Goal: Task Accomplishment & Management: Use online tool/utility

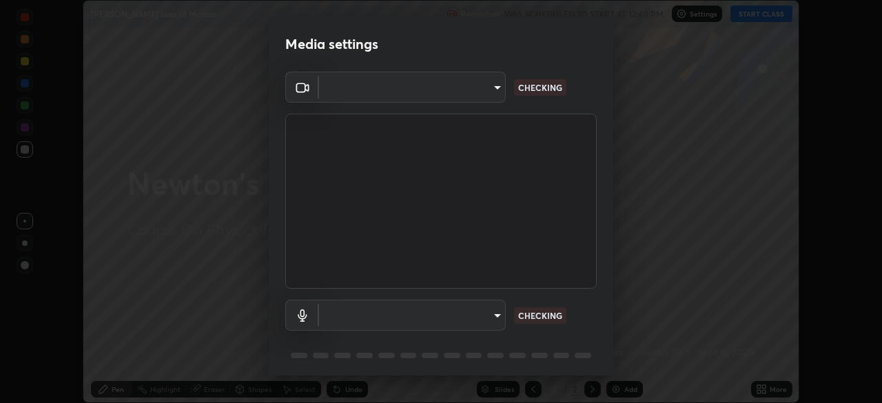
scroll to position [29, 0]
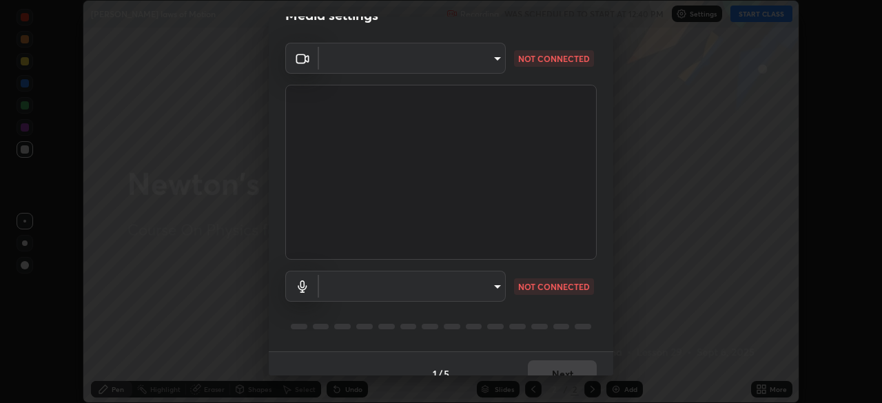
type input "5607bcfbd967db3bf5f76de58c8b00fc12754f2471884d1aaf72f2f6a5703857"
type input "default"
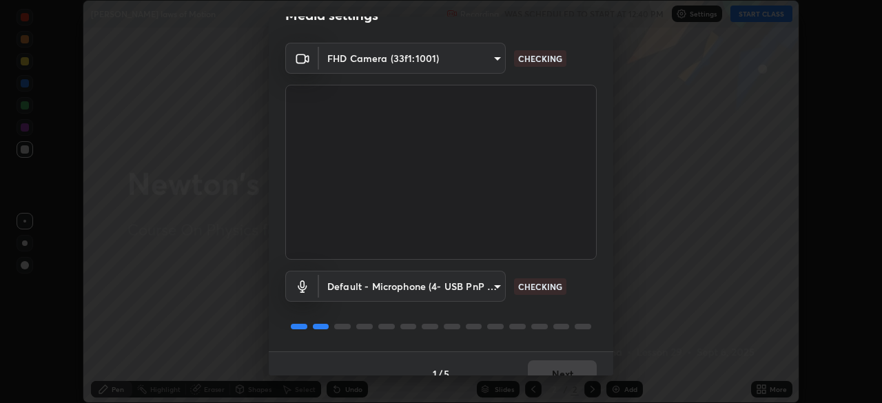
scroll to position [49, 0]
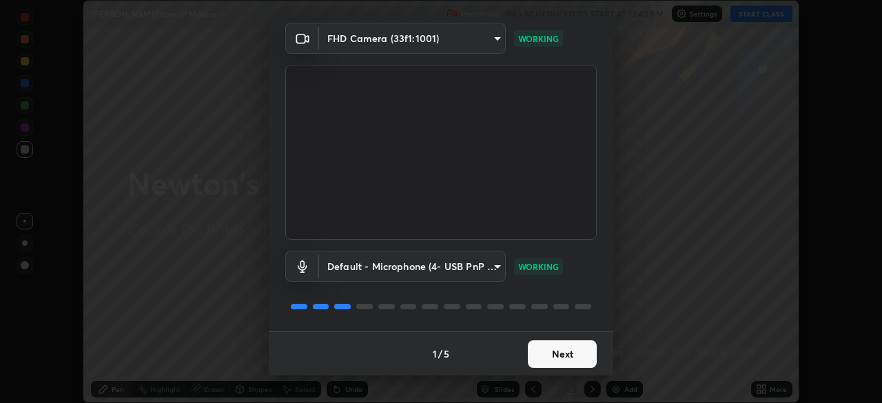
click at [577, 347] on button "Next" at bounding box center [562, 354] width 69 height 28
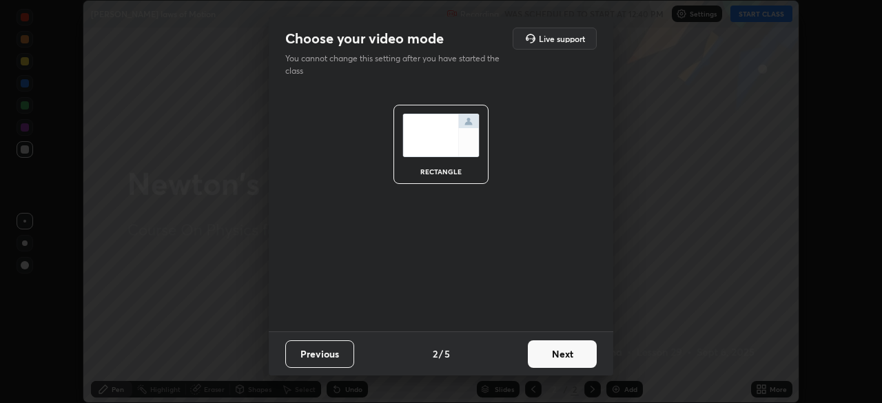
scroll to position [0, 0]
click at [579, 348] on button "Next" at bounding box center [562, 354] width 69 height 28
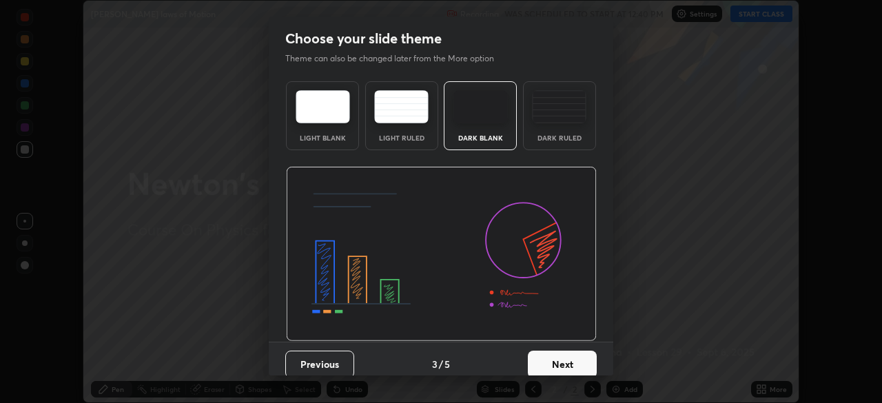
click at [580, 352] on button "Next" at bounding box center [562, 365] width 69 height 28
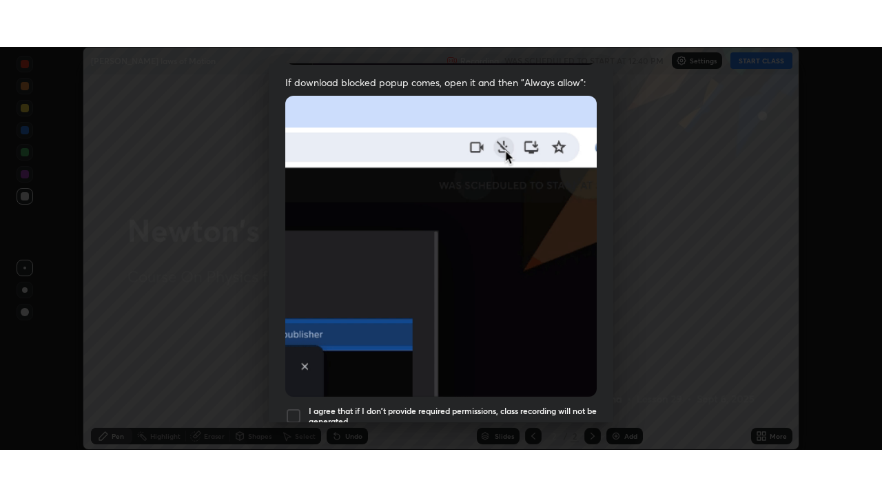
scroll to position [330, 0]
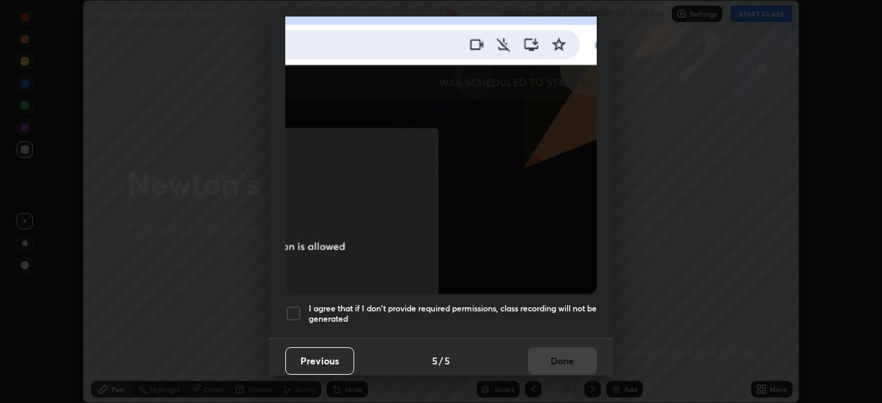
click at [460, 305] on h5 "I agree that if I don't provide required permissions, class recording will not …" at bounding box center [453, 313] width 288 height 21
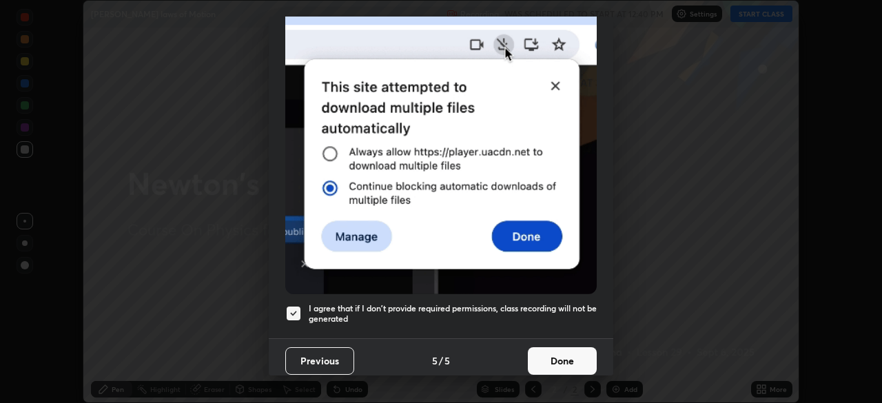
click at [540, 347] on button "Done" at bounding box center [562, 361] width 69 height 28
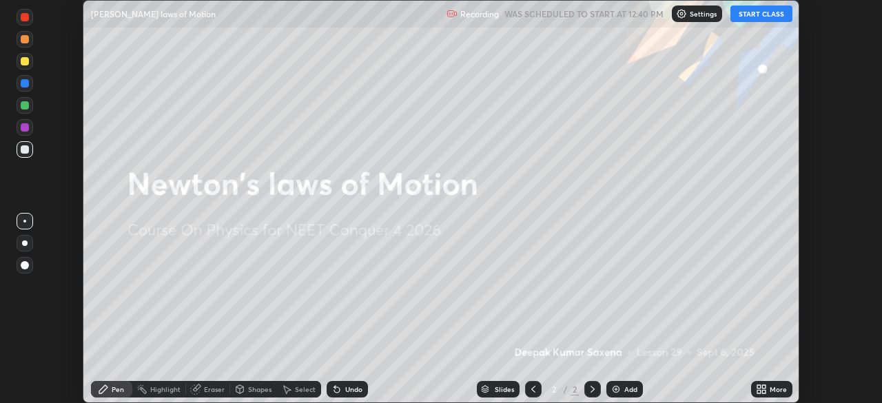
click at [764, 388] on icon at bounding box center [763, 386] width 3 height 3
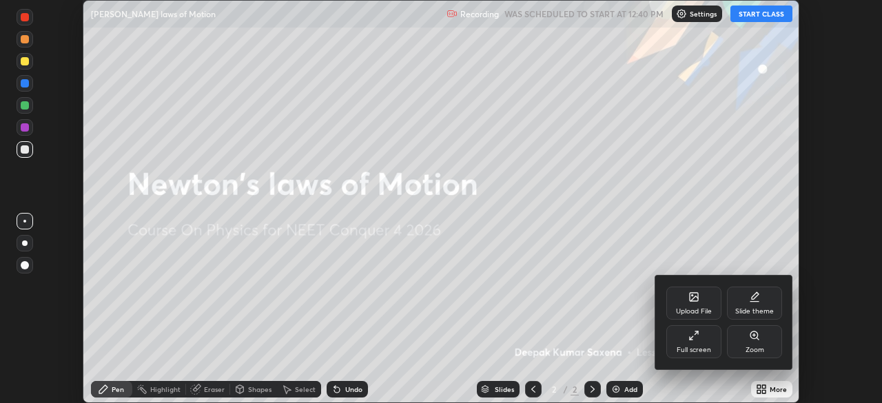
click at [690, 342] on div "Full screen" at bounding box center [693, 341] width 55 height 33
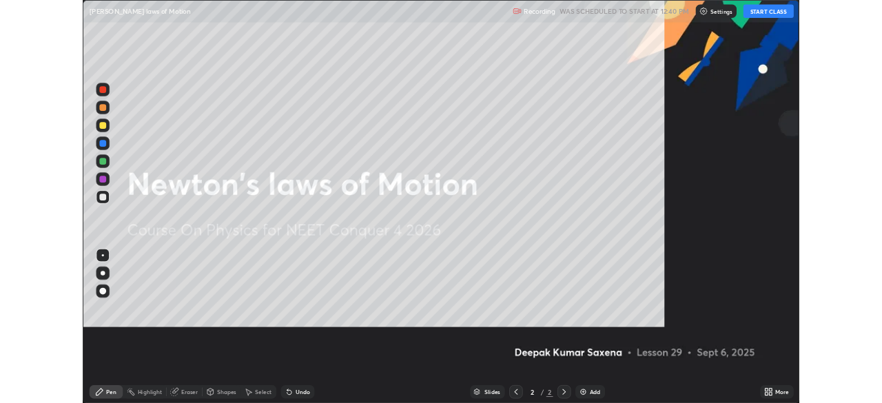
scroll to position [496, 882]
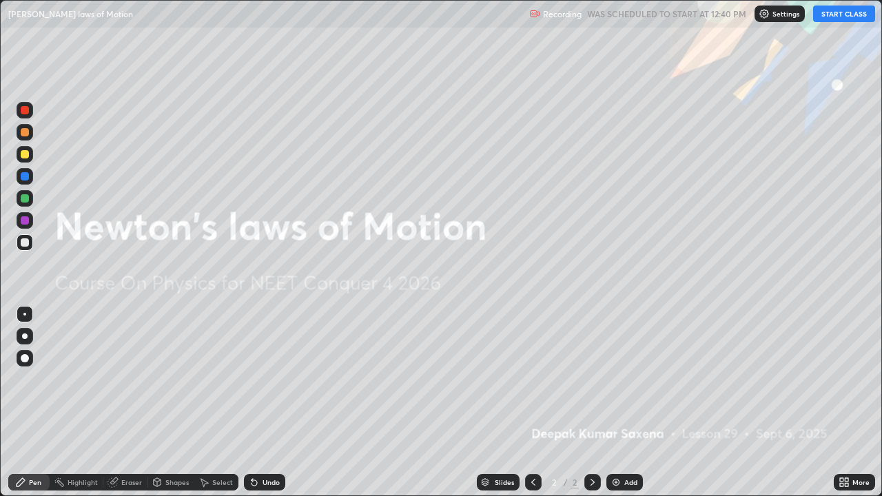
click at [858, 13] on button "START CLASS" at bounding box center [844, 14] width 62 height 17
click at [624, 402] on div "Add" at bounding box center [624, 482] width 37 height 17
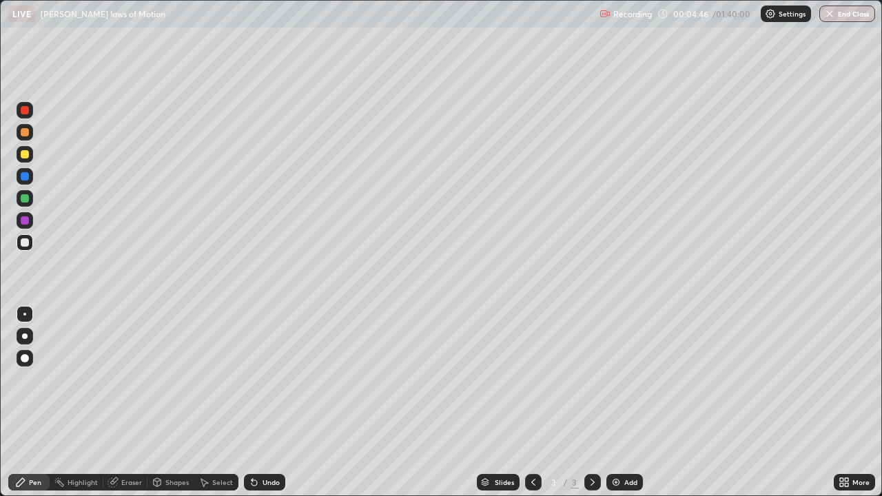
click at [629, 402] on div "Add" at bounding box center [630, 482] width 13 height 7
click at [172, 402] on div "Shapes" at bounding box center [170, 482] width 47 height 17
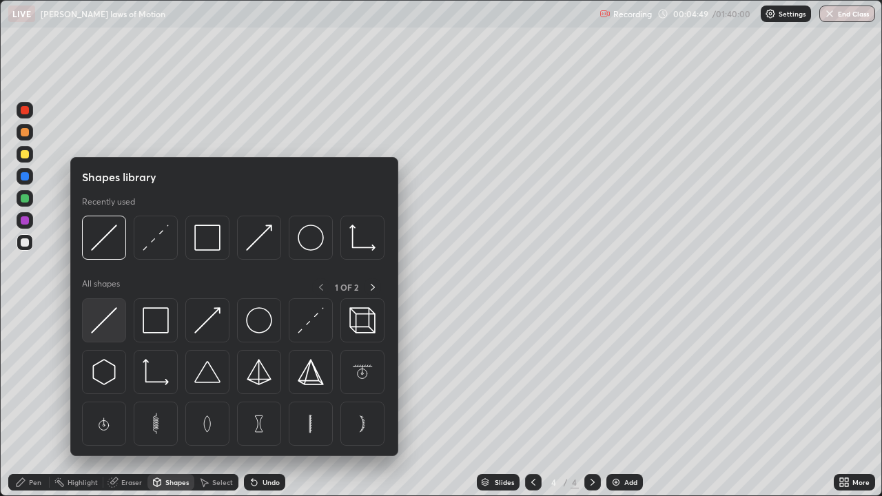
click at [116, 319] on img at bounding box center [104, 320] width 26 height 26
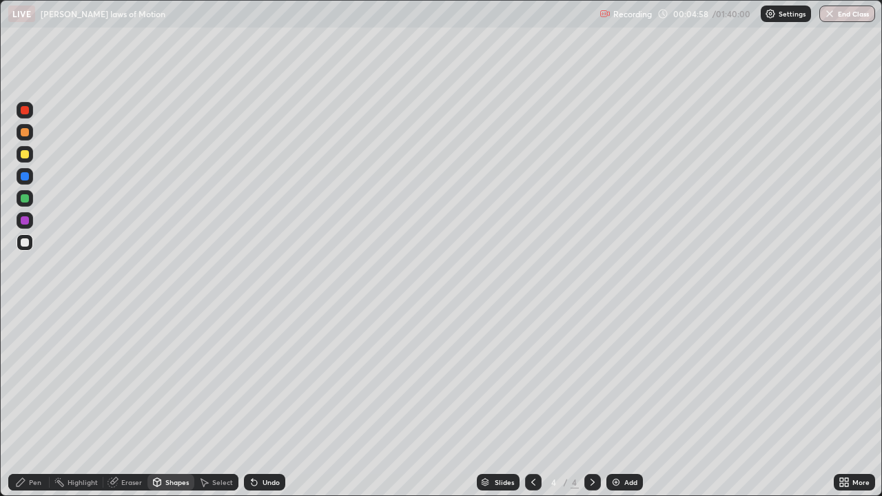
click at [43, 402] on div "Pen" at bounding box center [28, 482] width 41 height 17
click at [23, 154] on div at bounding box center [25, 154] width 8 height 8
click at [529, 402] on icon at bounding box center [533, 482] width 11 height 11
click at [589, 402] on icon at bounding box center [592, 482] width 11 height 11
click at [529, 402] on icon at bounding box center [533, 482] width 11 height 11
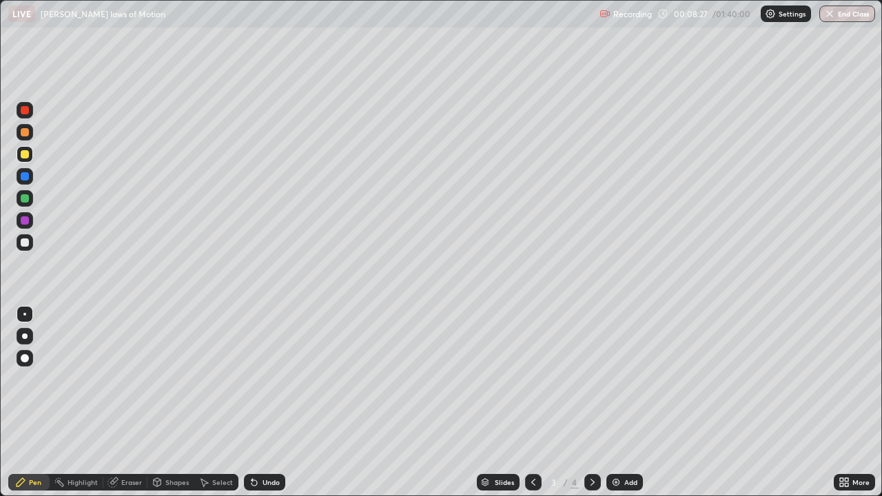
click at [590, 402] on icon at bounding box center [592, 482] width 11 height 11
click at [626, 402] on div "Add" at bounding box center [630, 482] width 13 height 7
click at [181, 402] on div "Shapes" at bounding box center [176, 482] width 23 height 7
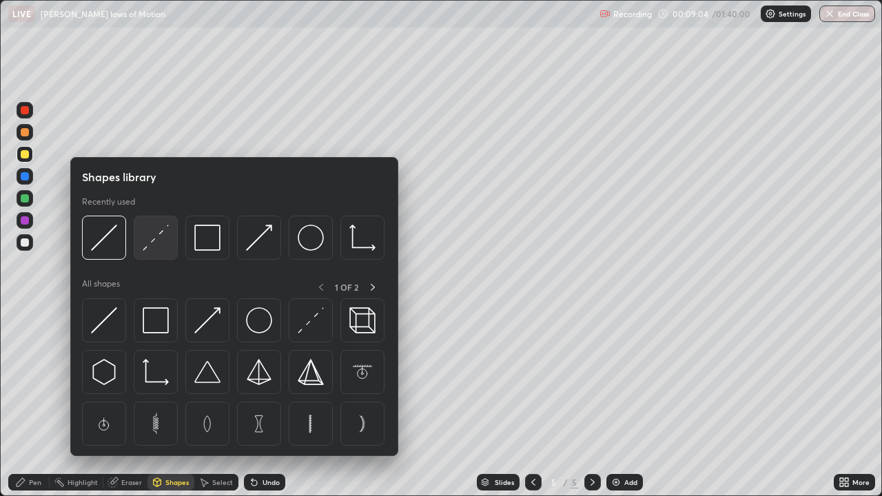
click at [166, 239] on img at bounding box center [156, 238] width 26 height 26
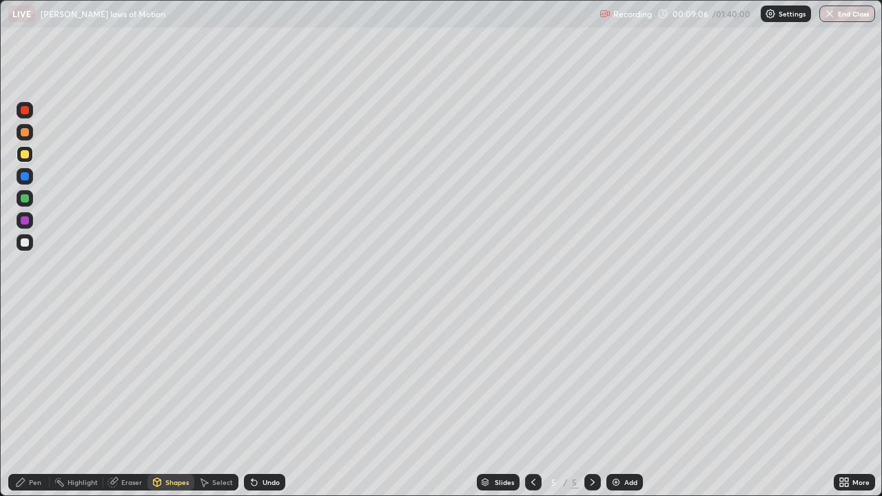
click at [24, 402] on icon at bounding box center [20, 482] width 11 height 11
click at [170, 402] on div "Shapes" at bounding box center [170, 482] width 47 height 17
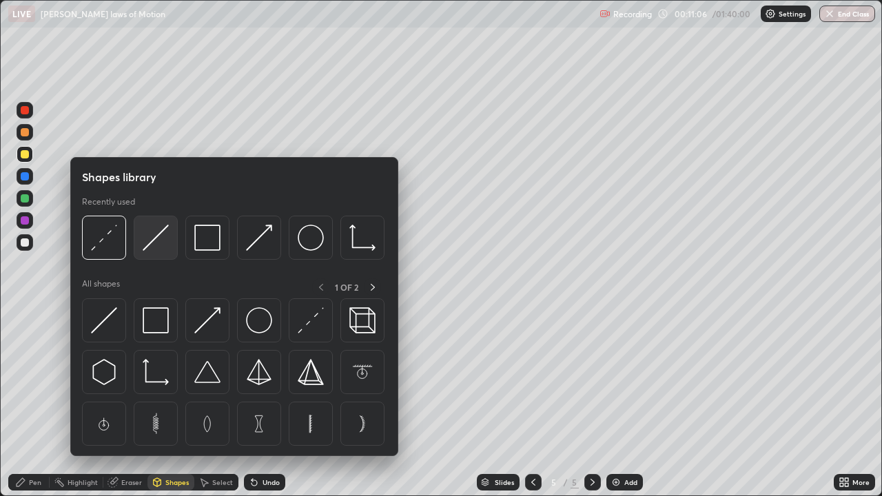
click at [156, 247] on img at bounding box center [156, 238] width 26 height 26
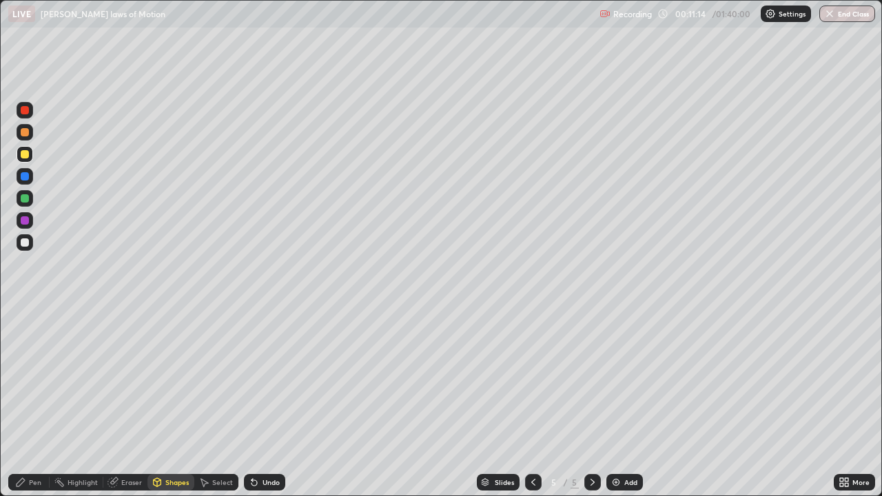
click at [37, 402] on div "Pen" at bounding box center [28, 483] width 41 height 28
click at [26, 241] on div at bounding box center [25, 242] width 8 height 8
click at [175, 402] on div "Shapes" at bounding box center [176, 482] width 23 height 7
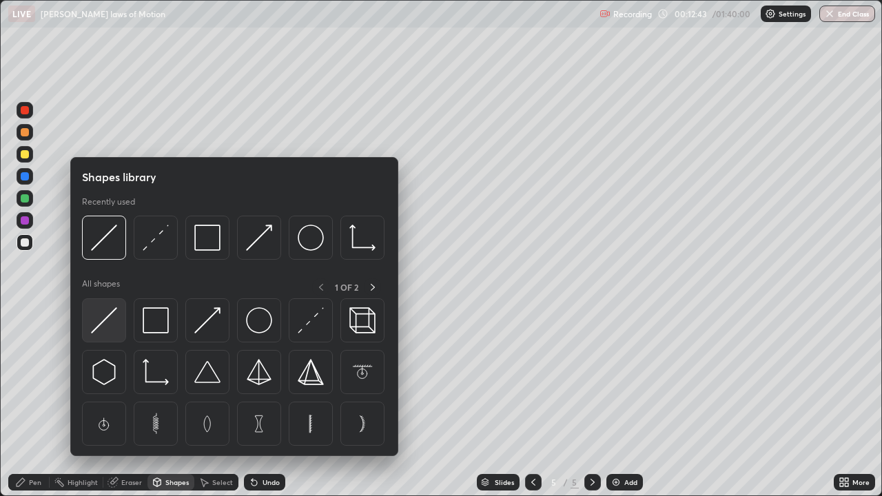
click at [112, 318] on img at bounding box center [104, 320] width 26 height 26
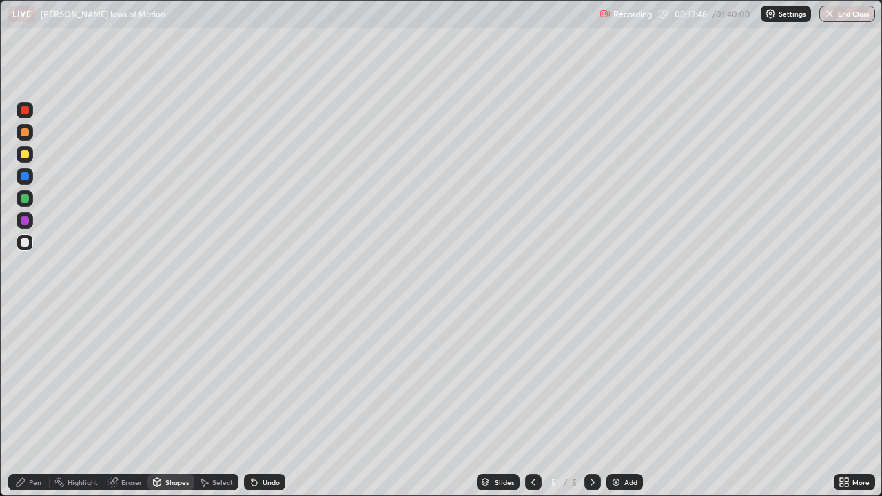
click at [37, 402] on div "Pen" at bounding box center [35, 482] width 12 height 7
click at [614, 402] on img at bounding box center [616, 482] width 11 height 11
click at [170, 402] on div "Shapes" at bounding box center [176, 482] width 23 height 7
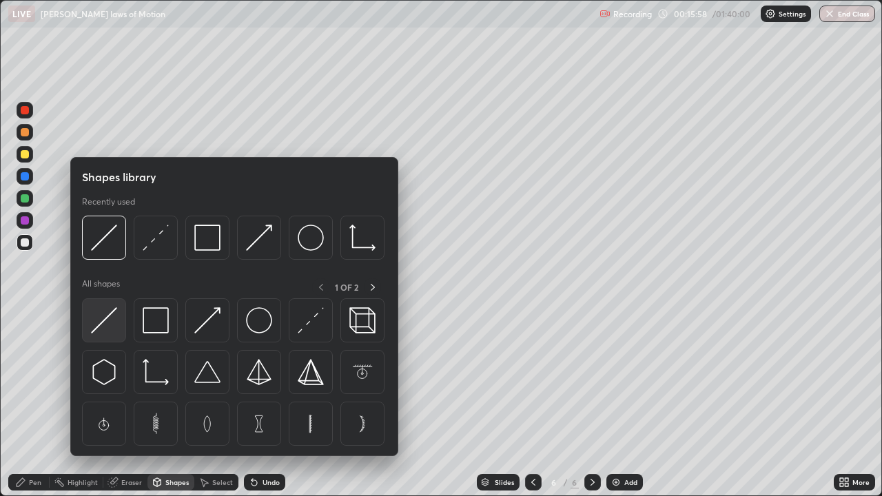
click at [104, 330] on img at bounding box center [104, 320] width 26 height 26
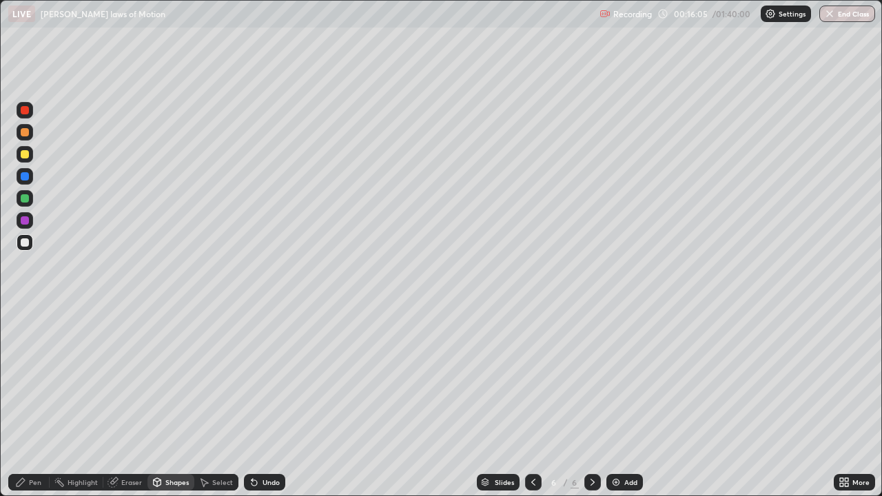
click at [41, 402] on div "Pen" at bounding box center [28, 482] width 41 height 17
click at [532, 402] on icon at bounding box center [533, 482] width 11 height 11
click at [591, 402] on icon at bounding box center [592, 482] width 11 height 11
click at [23, 154] on div at bounding box center [25, 154] width 8 height 8
click at [528, 402] on icon at bounding box center [533, 482] width 11 height 11
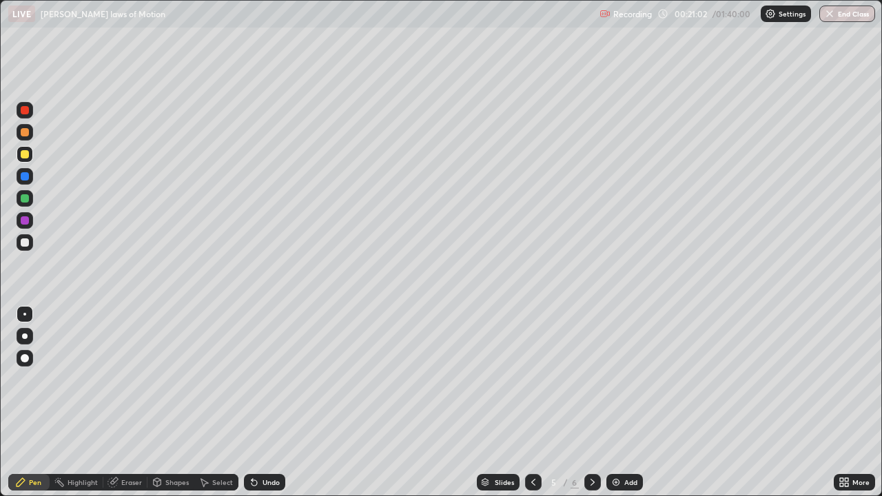
click at [530, 402] on icon at bounding box center [533, 482] width 11 height 11
click at [531, 402] on icon at bounding box center [533, 482] width 11 height 11
click at [621, 402] on div "Add" at bounding box center [624, 482] width 37 height 17
click at [122, 402] on div "Eraser" at bounding box center [131, 482] width 21 height 7
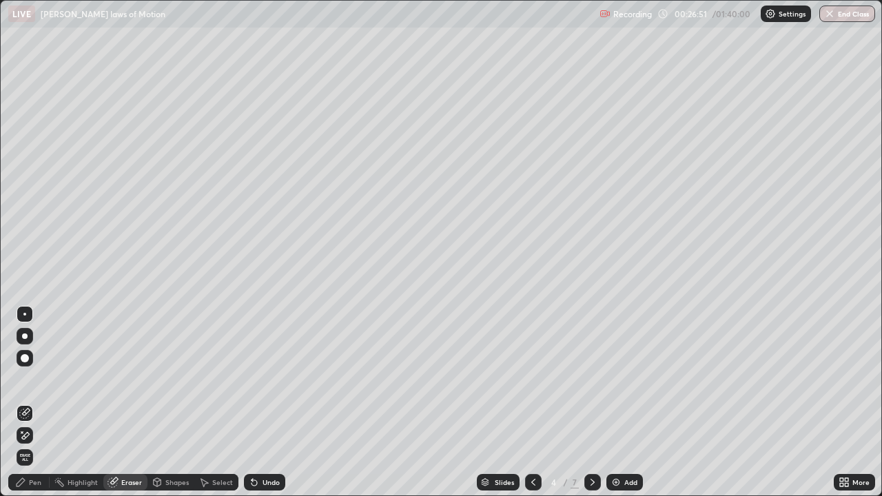
click at [31, 402] on div "Pen" at bounding box center [35, 482] width 12 height 7
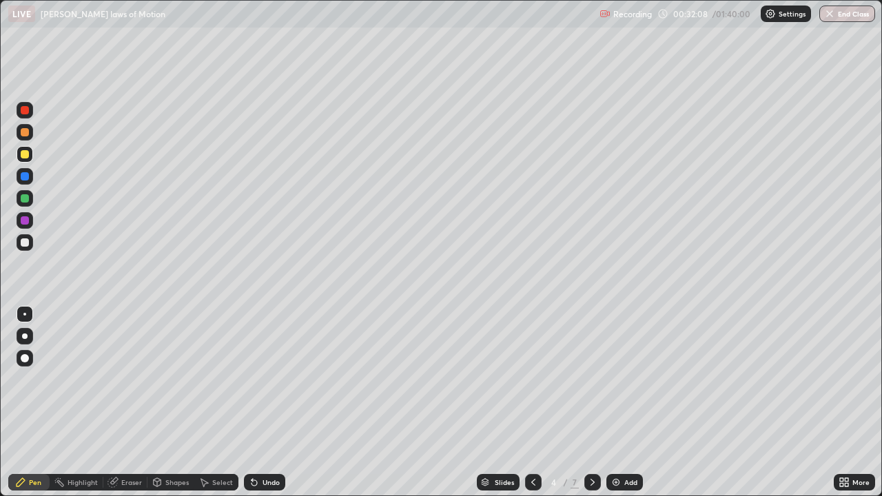
click at [625, 402] on div "Add" at bounding box center [630, 482] width 13 height 7
click at [265, 402] on div "Undo" at bounding box center [271, 482] width 17 height 7
click at [267, 402] on div "Undo" at bounding box center [264, 482] width 41 height 17
click at [624, 402] on div "Add" at bounding box center [630, 482] width 13 height 7
click at [534, 402] on icon at bounding box center [533, 482] width 11 height 11
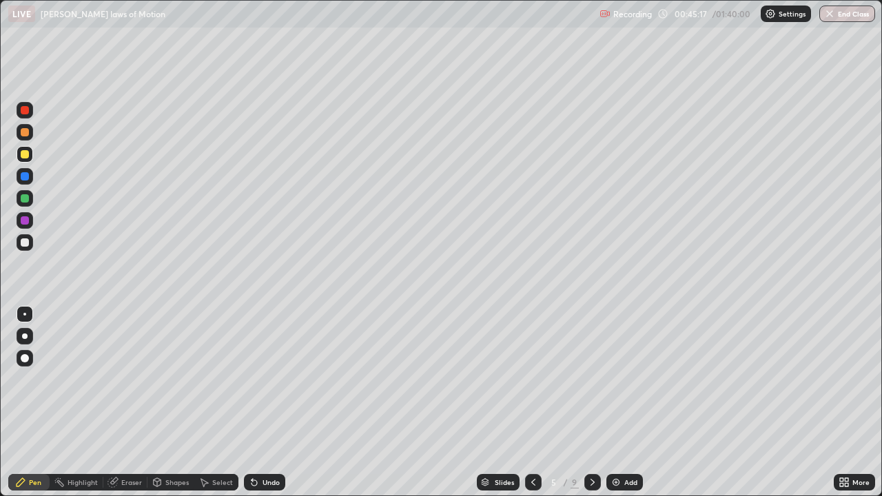
click at [537, 402] on icon at bounding box center [533, 482] width 11 height 11
click at [536, 402] on icon at bounding box center [533, 482] width 11 height 11
click at [590, 402] on icon at bounding box center [592, 482] width 11 height 11
click at [615, 402] on img at bounding box center [616, 482] width 11 height 11
click at [21, 246] on div at bounding box center [25, 242] width 17 height 17
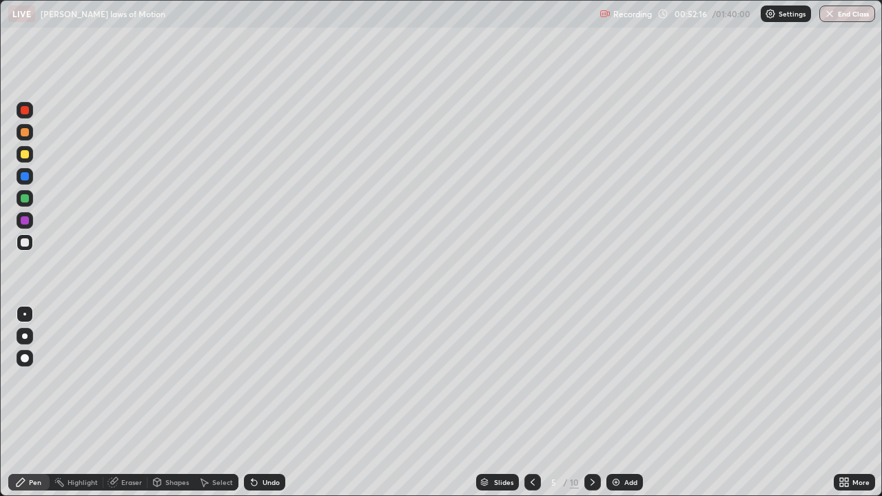
click at [624, 402] on div "Add" at bounding box center [630, 482] width 13 height 7
click at [163, 402] on div "Shapes" at bounding box center [170, 483] width 47 height 28
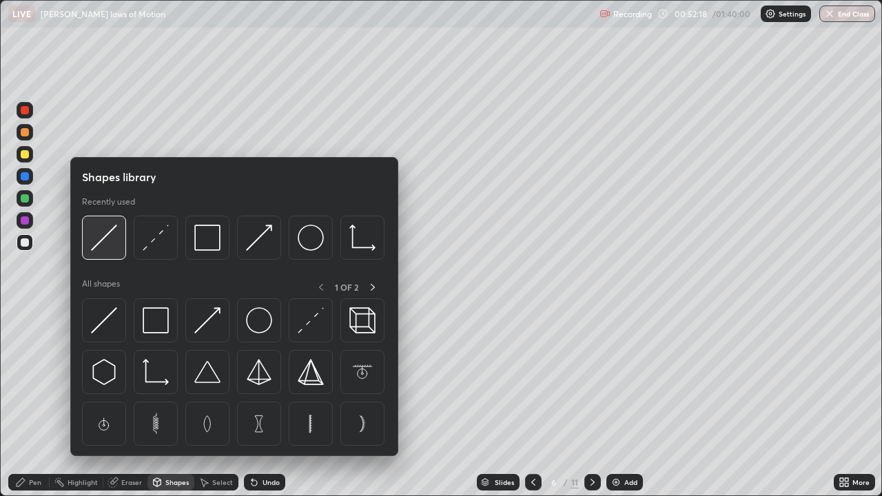
click at [110, 241] on img at bounding box center [104, 238] width 26 height 26
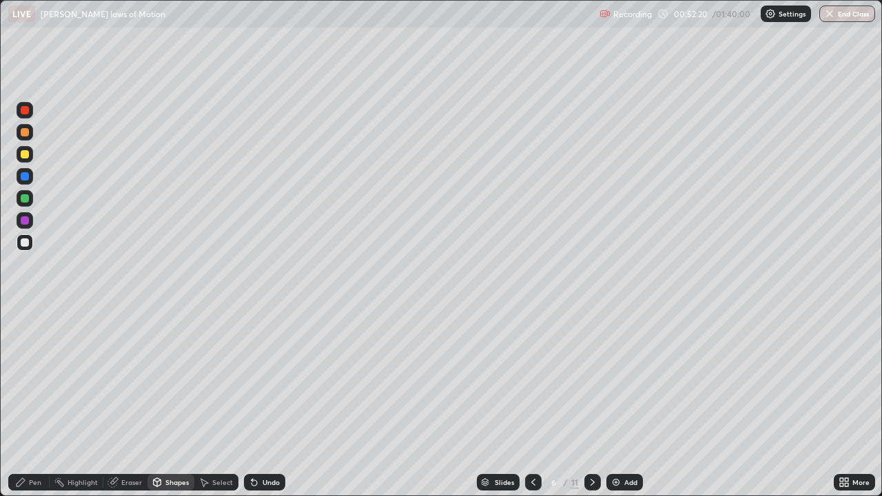
click at [172, 402] on div "Shapes" at bounding box center [176, 482] width 23 height 7
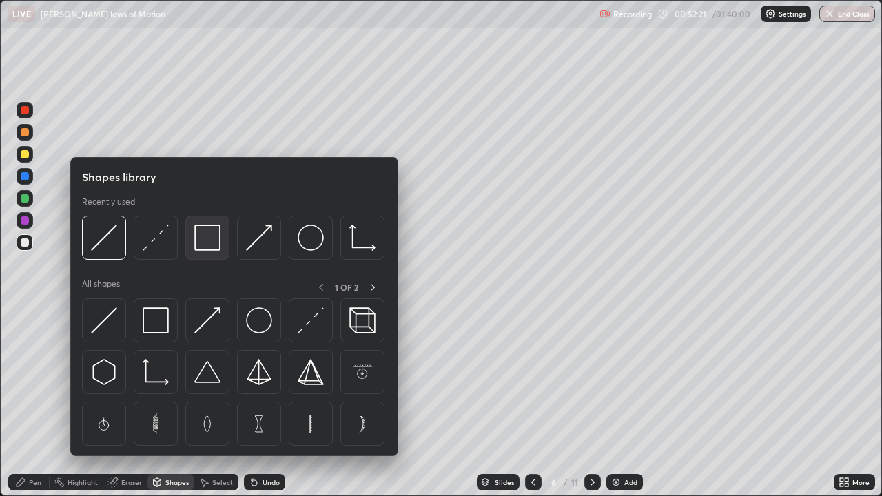
click at [211, 241] on img at bounding box center [207, 238] width 26 height 26
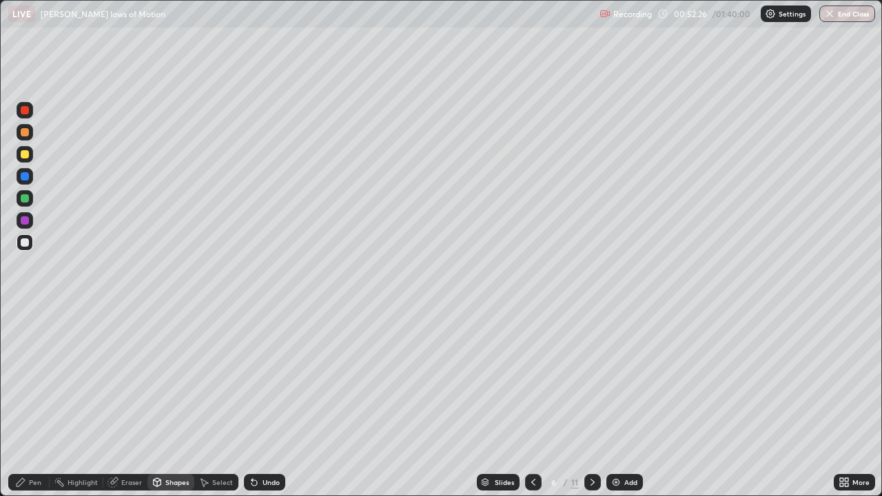
click at [170, 402] on div "Shapes" at bounding box center [176, 482] width 23 height 7
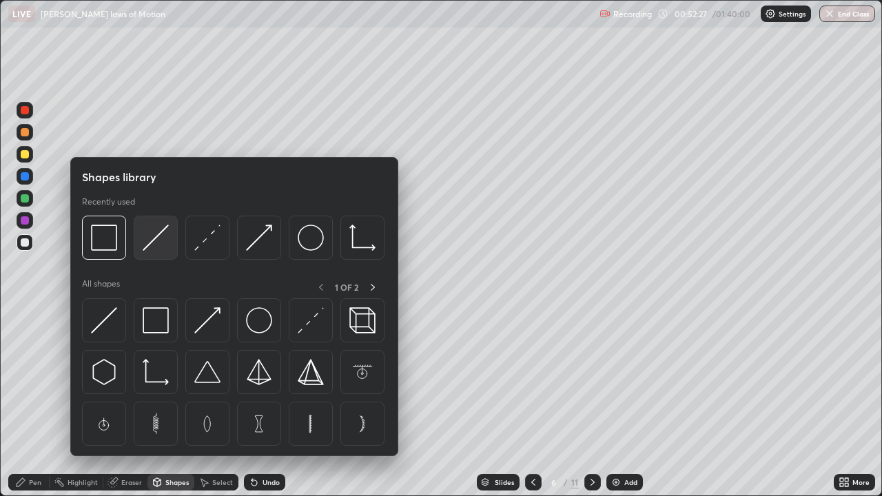
click at [154, 242] on img at bounding box center [156, 238] width 26 height 26
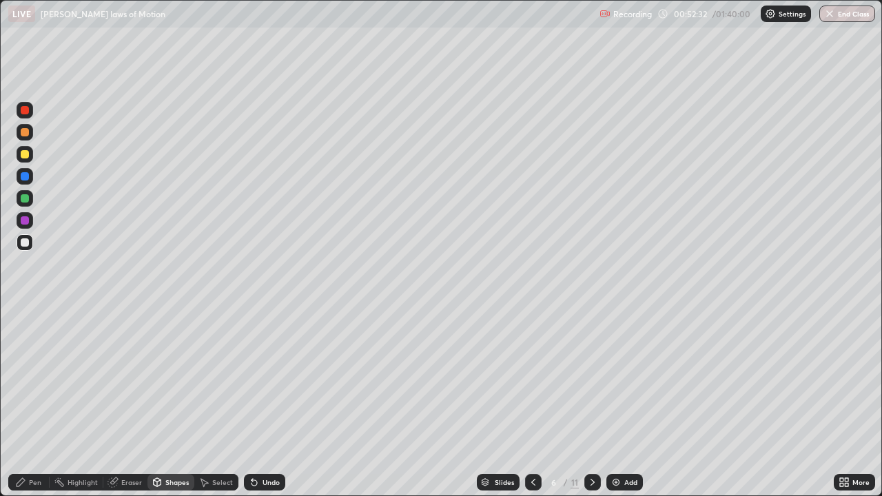
click at [30, 402] on div "Pen" at bounding box center [28, 482] width 41 height 17
click at [27, 154] on div at bounding box center [25, 154] width 8 height 8
click at [624, 402] on div "Add" at bounding box center [630, 482] width 13 height 7
click at [21, 242] on div at bounding box center [25, 242] width 8 height 8
click at [175, 402] on div "Shapes" at bounding box center [170, 482] width 47 height 17
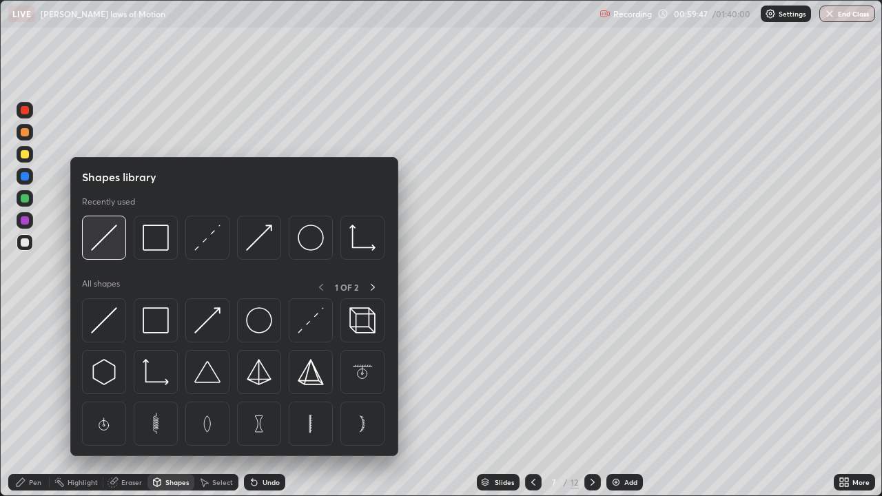
click at [107, 243] on img at bounding box center [104, 238] width 26 height 26
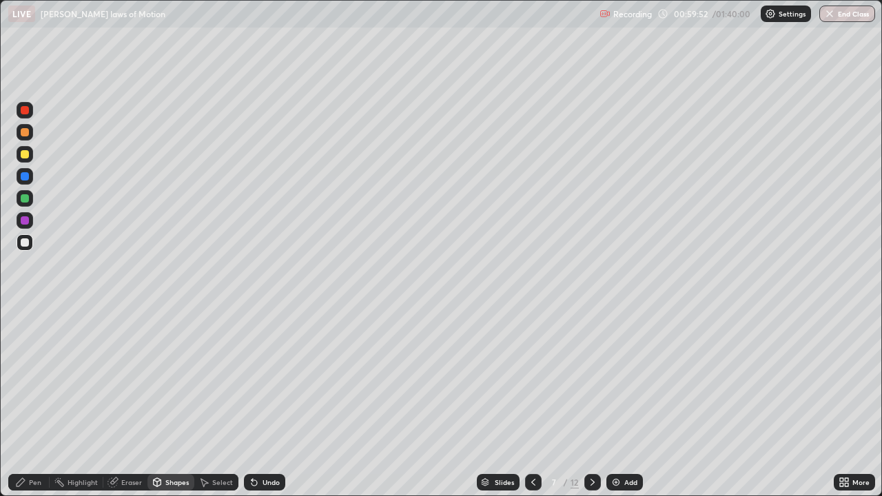
click at [41, 402] on div "Pen" at bounding box center [28, 482] width 41 height 17
click at [631, 402] on div "Add" at bounding box center [630, 482] width 13 height 7
click at [272, 402] on div "Undo" at bounding box center [271, 482] width 17 height 7
click at [28, 156] on div at bounding box center [25, 154] width 8 height 8
click at [127, 402] on div "Eraser" at bounding box center [131, 482] width 21 height 7
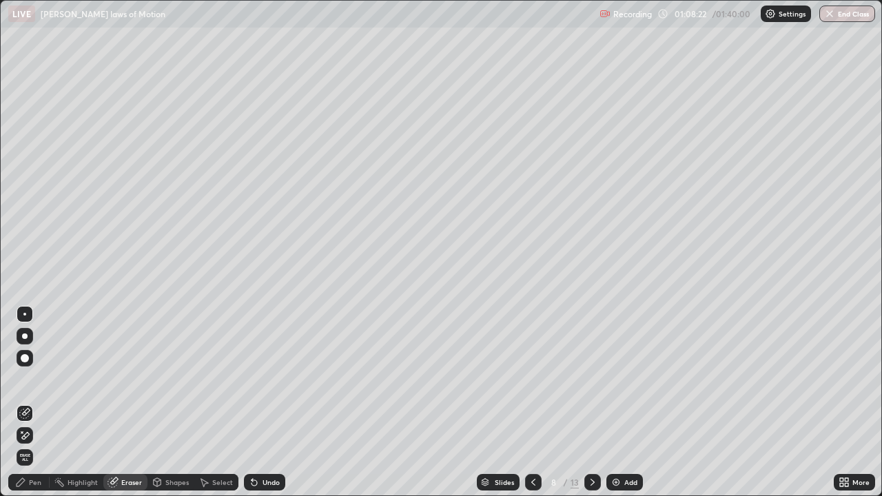
click at [29, 402] on div "Pen" at bounding box center [35, 482] width 12 height 7
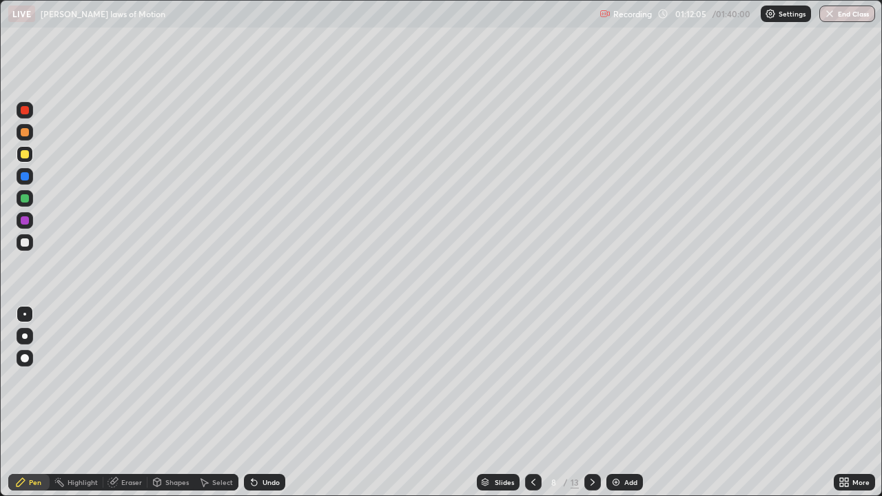
click at [631, 402] on div "Add" at bounding box center [630, 482] width 13 height 7
click at [624, 402] on div "Add" at bounding box center [630, 482] width 13 height 7
click at [620, 402] on img at bounding box center [616, 482] width 11 height 11
click at [167, 402] on div "Shapes" at bounding box center [170, 482] width 47 height 17
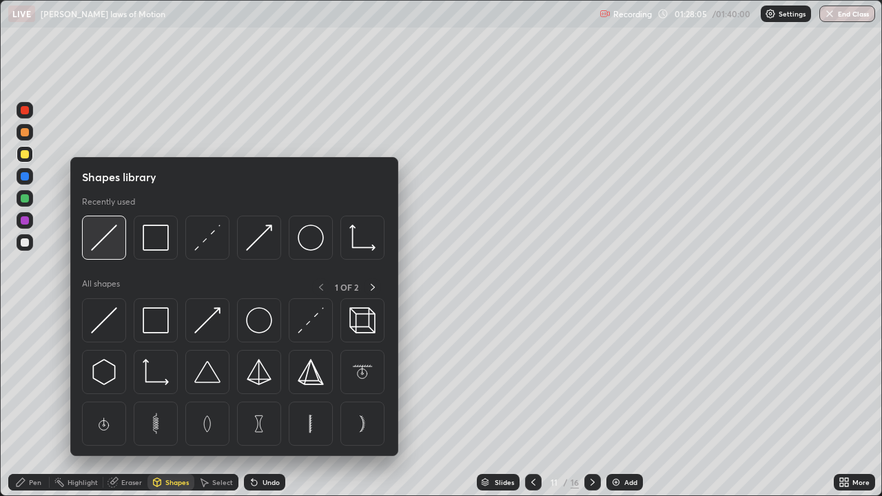
click at [110, 239] on img at bounding box center [104, 238] width 26 height 26
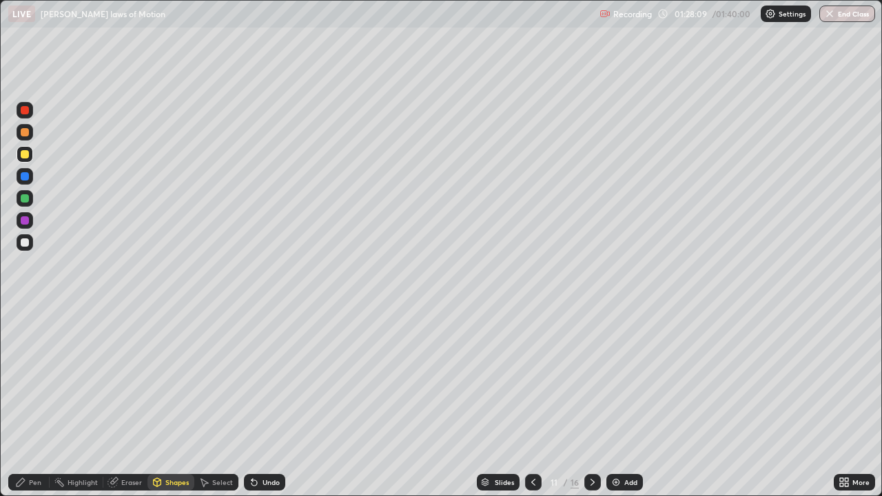
click at [179, 402] on div "Shapes" at bounding box center [176, 482] width 23 height 7
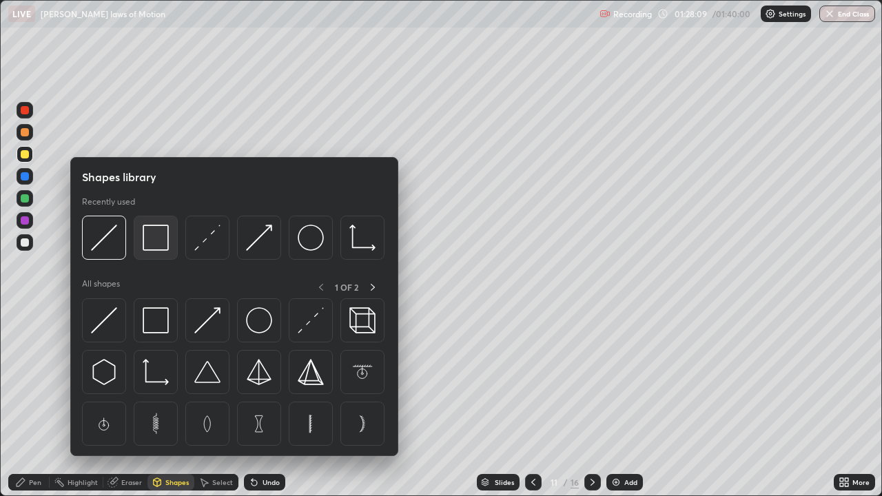
click at [157, 245] on img at bounding box center [156, 238] width 26 height 26
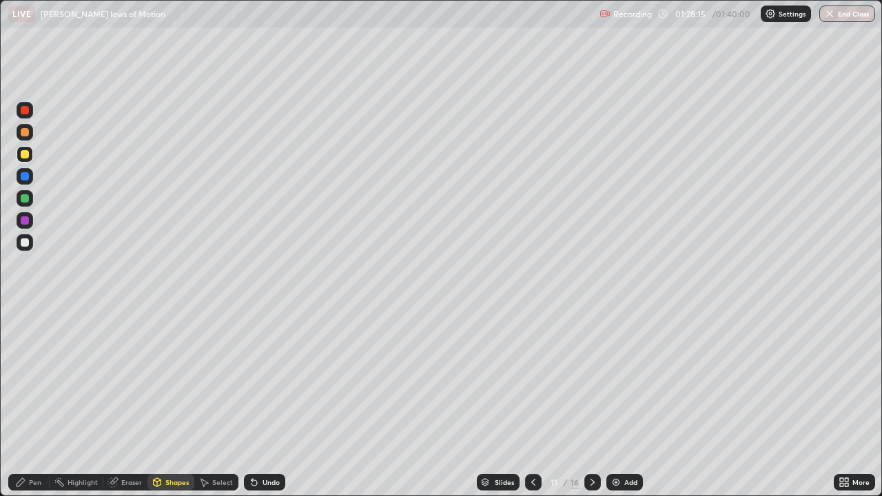
click at [35, 402] on div "Pen" at bounding box center [35, 482] width 12 height 7
click at [23, 241] on div at bounding box center [25, 242] width 8 height 8
click at [30, 241] on div at bounding box center [25, 242] width 17 height 17
click at [28, 243] on div at bounding box center [25, 242] width 8 height 8
click at [24, 158] on div at bounding box center [25, 154] width 8 height 8
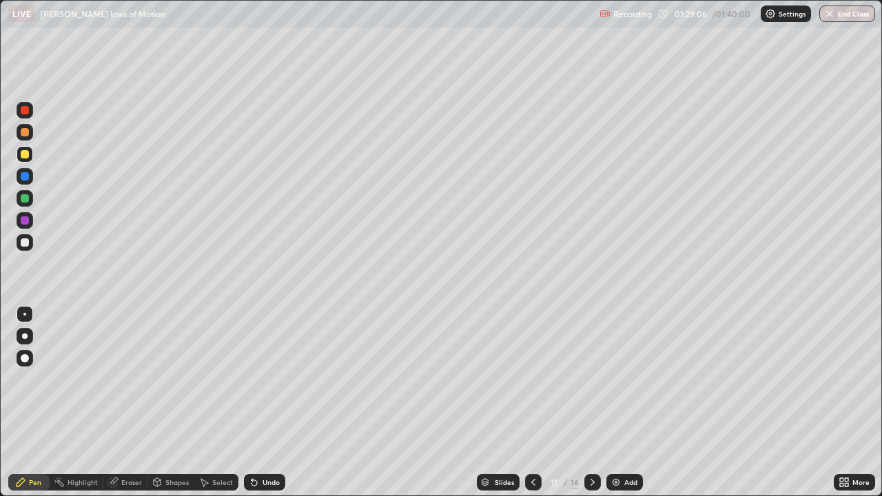
click at [23, 241] on div at bounding box center [25, 242] width 8 height 8
click at [267, 402] on div "Undo" at bounding box center [264, 482] width 41 height 17
click at [263, 402] on div "Undo" at bounding box center [264, 482] width 41 height 17
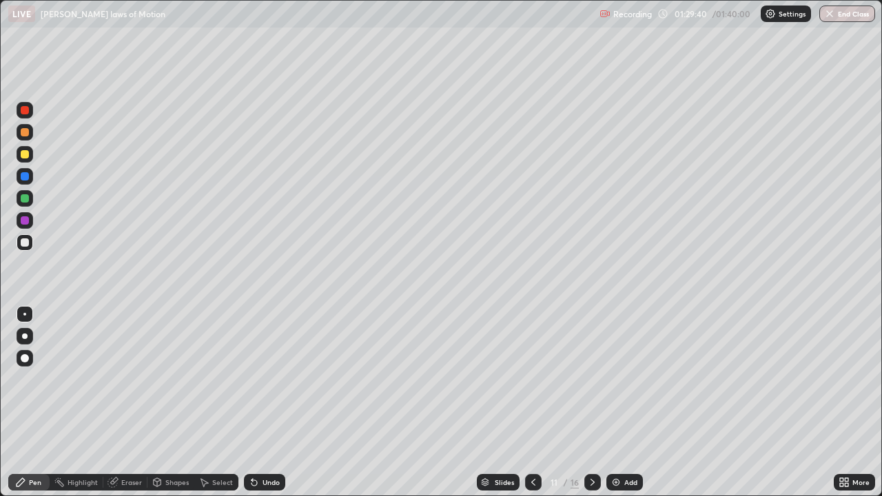
click at [265, 402] on div "Undo" at bounding box center [271, 482] width 17 height 7
click at [264, 402] on div "Undo" at bounding box center [271, 482] width 17 height 7
click at [529, 402] on div at bounding box center [533, 482] width 17 height 17
click at [594, 402] on icon at bounding box center [592, 482] width 11 height 11
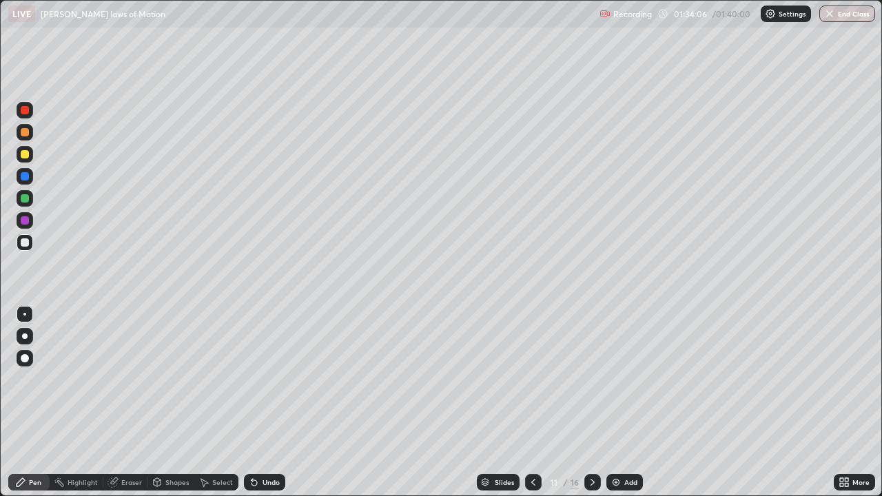
click at [618, 402] on img at bounding box center [616, 482] width 11 height 11
click at [134, 402] on div "Eraser" at bounding box center [131, 482] width 21 height 7
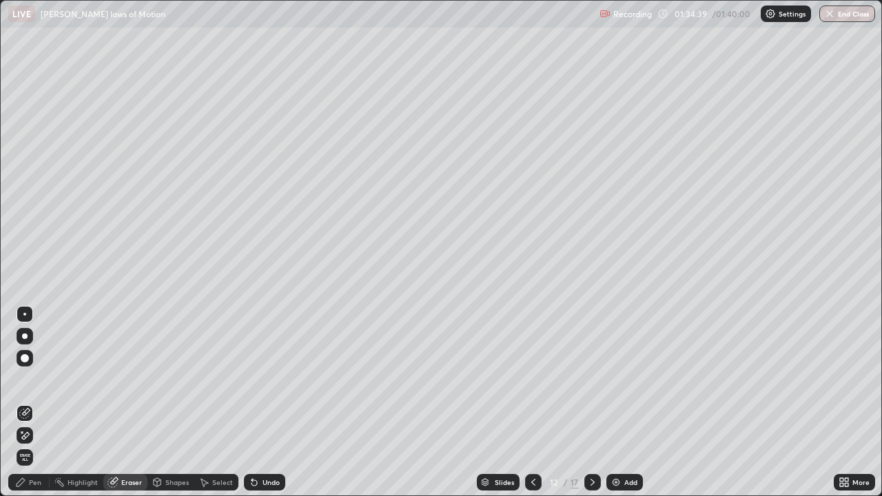
click at [37, 402] on div "Pen" at bounding box center [35, 482] width 12 height 7
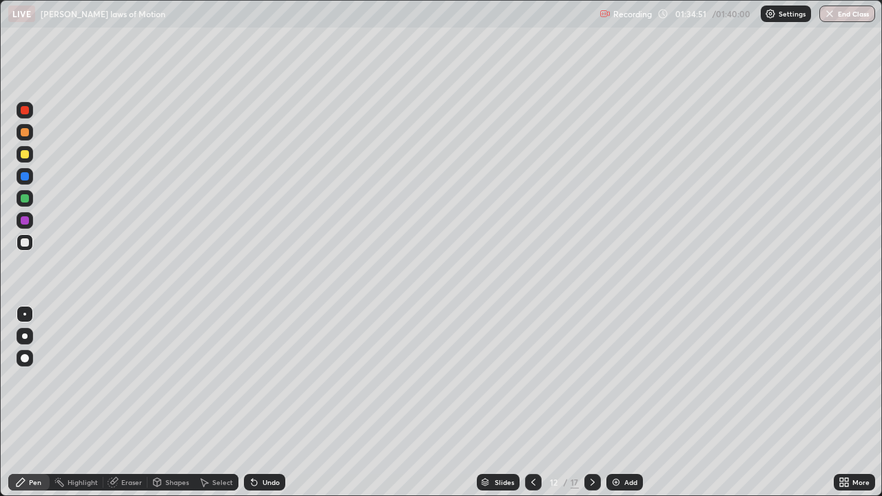
click at [121, 402] on div "Eraser" at bounding box center [131, 482] width 21 height 7
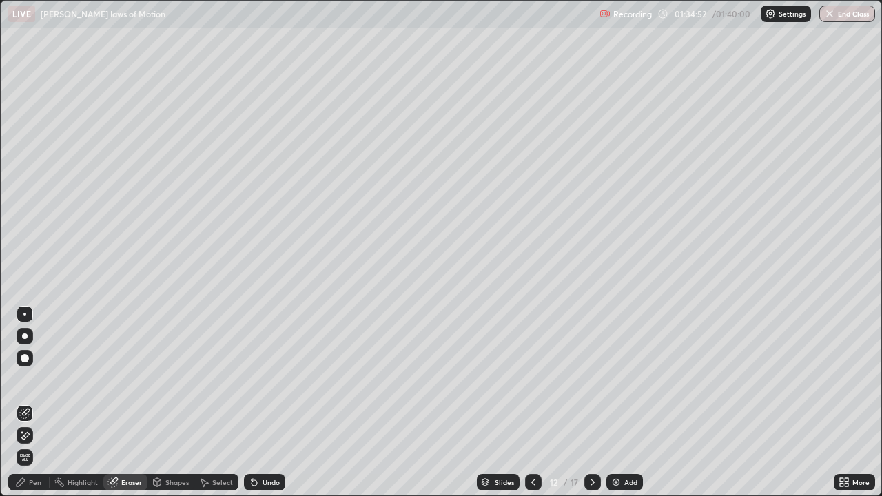
click at [25, 312] on div at bounding box center [25, 314] width 17 height 17
click at [35, 402] on div "Pen" at bounding box center [35, 482] width 12 height 7
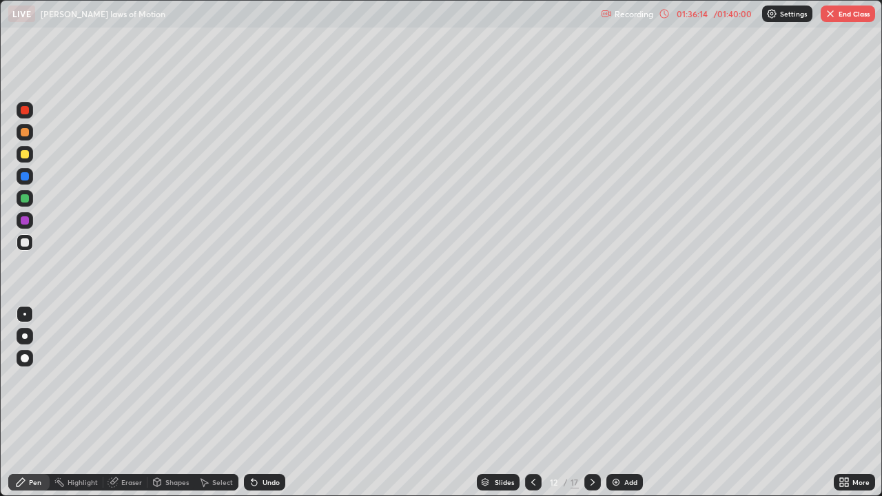
click at [28, 159] on div at bounding box center [25, 154] width 17 height 17
click at [843, 20] on button "End Class" at bounding box center [848, 14] width 54 height 17
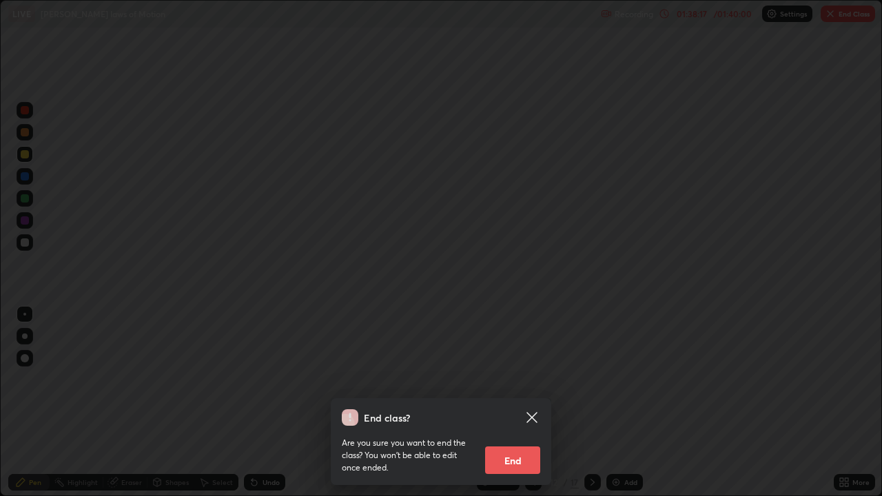
click at [517, 402] on button "End" at bounding box center [512, 461] width 55 height 28
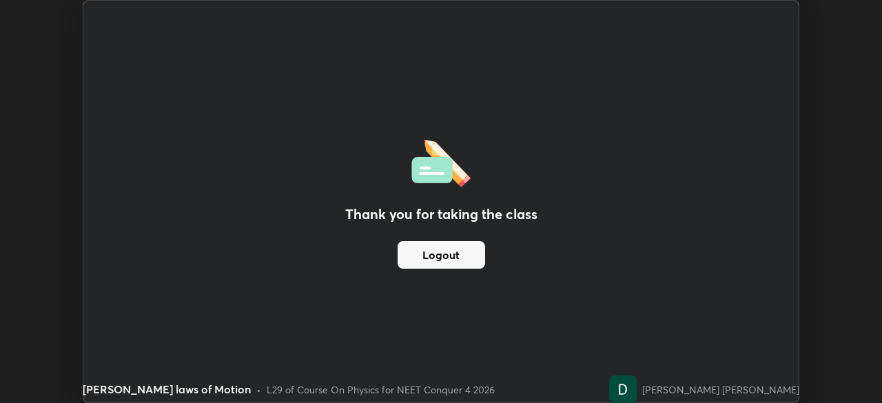
scroll to position [68516, 68037]
